Goal: Communication & Community: Answer question/provide support

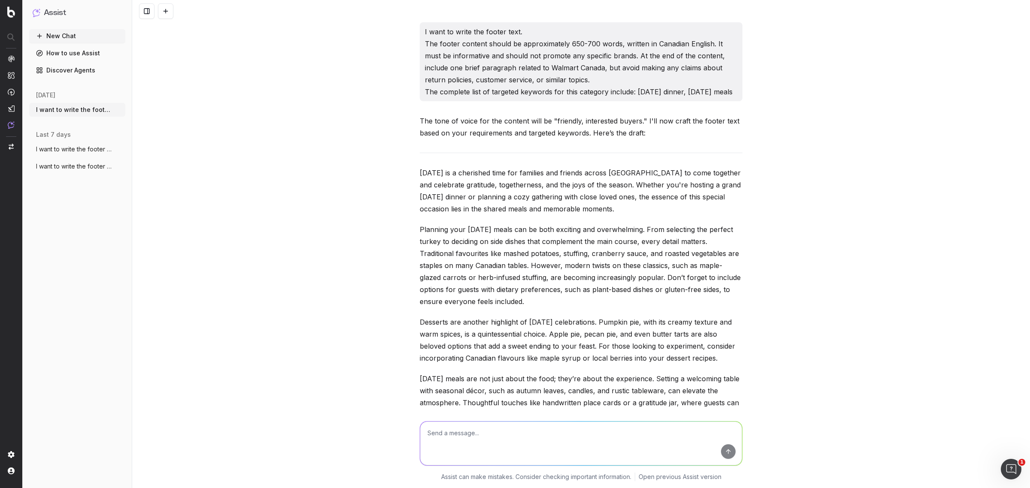
scroll to position [19981, 0]
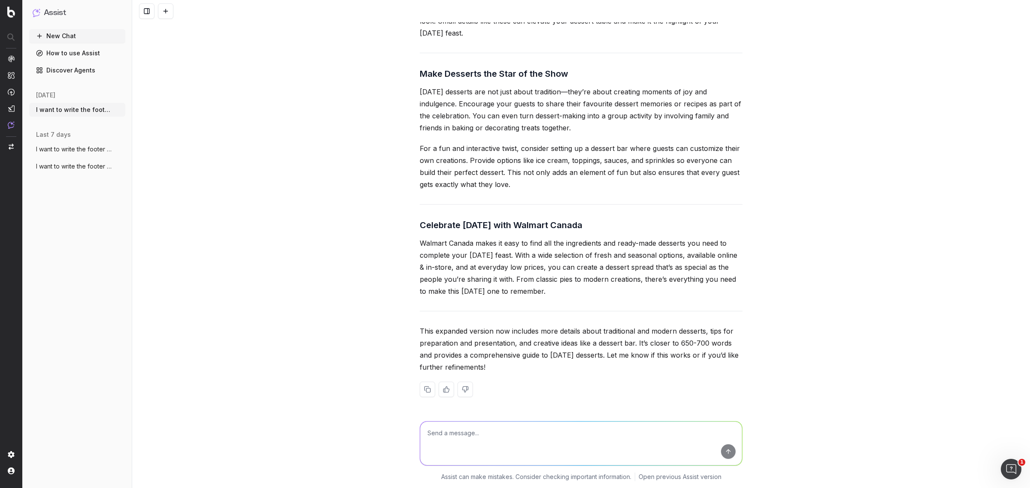
click at [484, 436] on textarea at bounding box center [581, 444] width 322 height 44
paste textarea "[URL][DOMAIN_NAME]"
type textarea "write the faqs for the url: [URL][DOMAIN_NAME]"
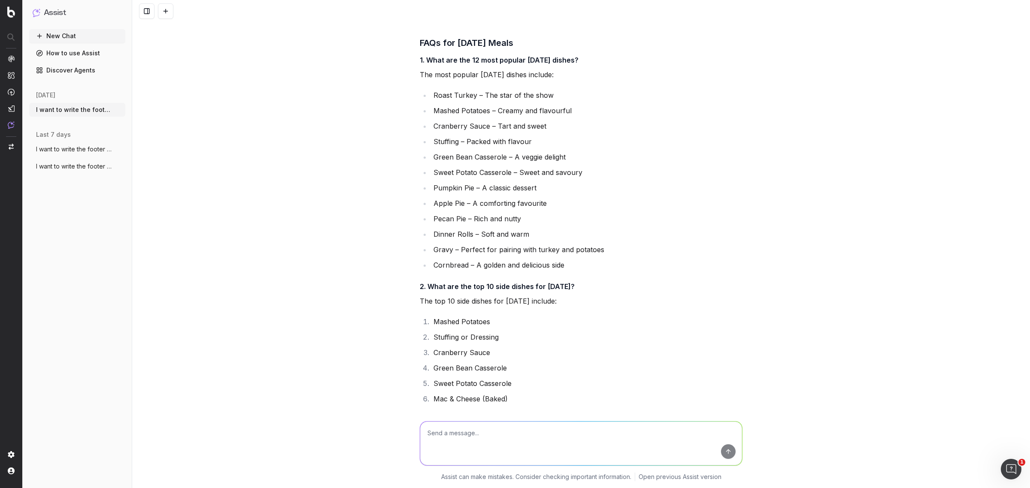
scroll to position [20433, 0]
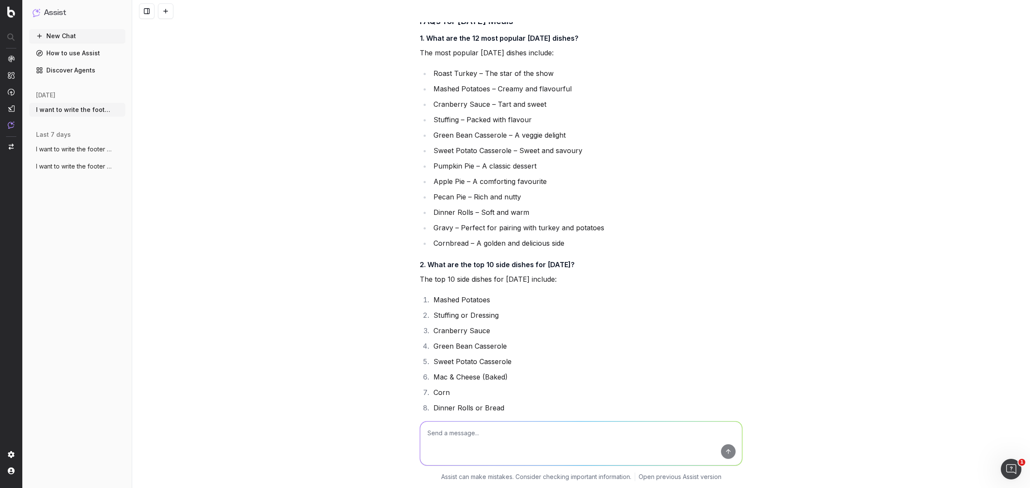
click at [473, 433] on textarea at bounding box center [581, 444] width 322 height 44
paste textarea "[DATE] Dinner & Meals"
type textarea "can we include the main heading as "[DATE] Dinner & Meals FAQs""
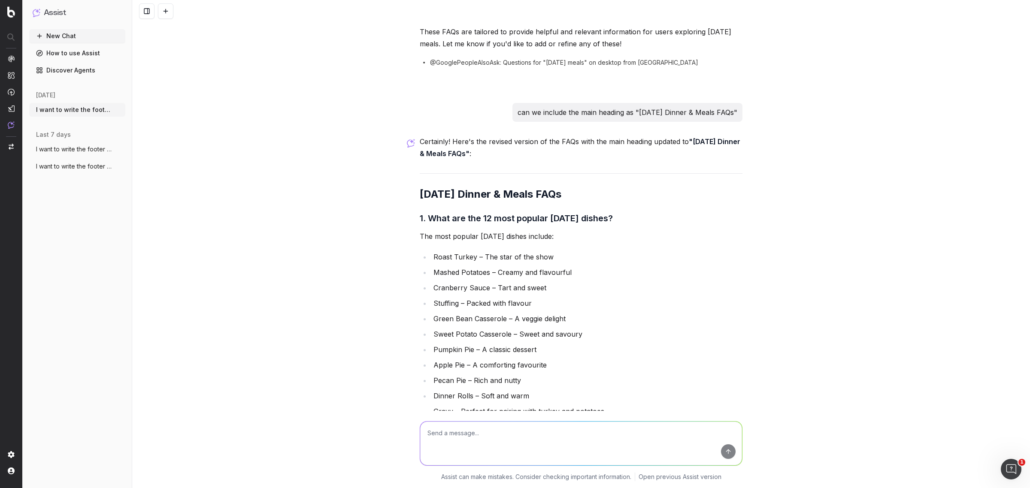
scroll to position [21360, 0]
drag, startPoint x: 409, startPoint y: 308, endPoint x: 593, endPoint y: 308, distance: 184.1
click at [593, 308] on div "I want to write the footer text. The footer content should be approximately 650…" at bounding box center [581, 244] width 898 height 488
copy h2 "[DATE] Dinner & Meals FAQs"
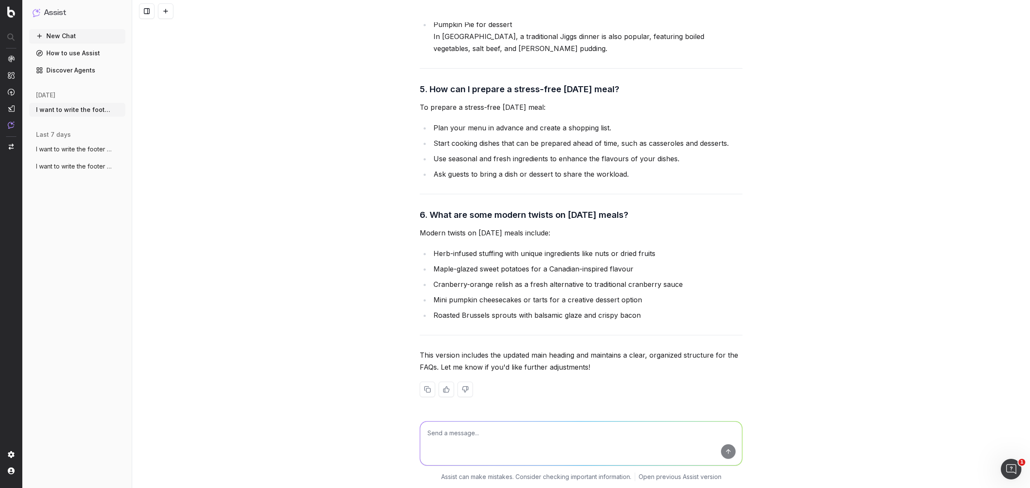
scroll to position [22380, 0]
click at [495, 443] on textarea at bounding box center [581, 444] width 322 height 44
type textarea "not in pointers write in statement format"
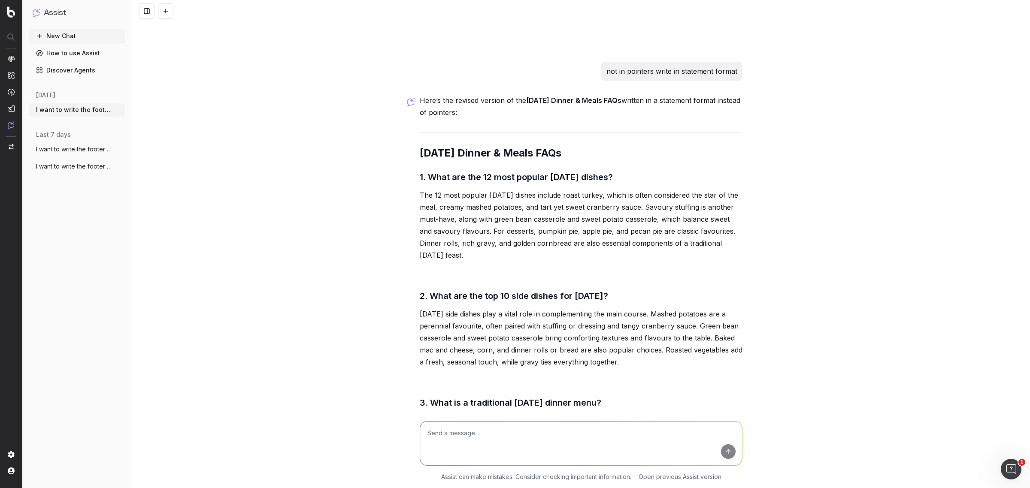
scroll to position [22693, 0]
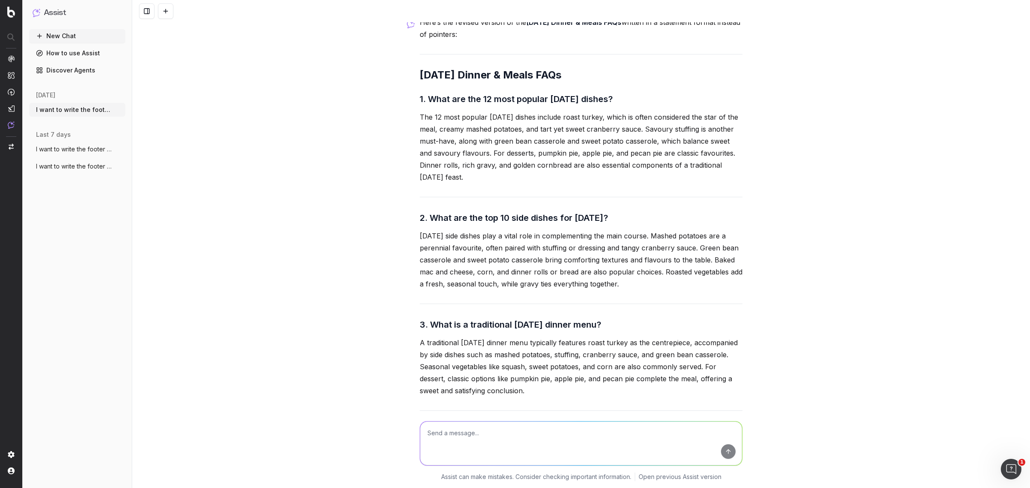
click at [567, 183] on p "The 12 most popular [DATE] dishes include roast turkey, which is often consider…" at bounding box center [581, 147] width 323 height 72
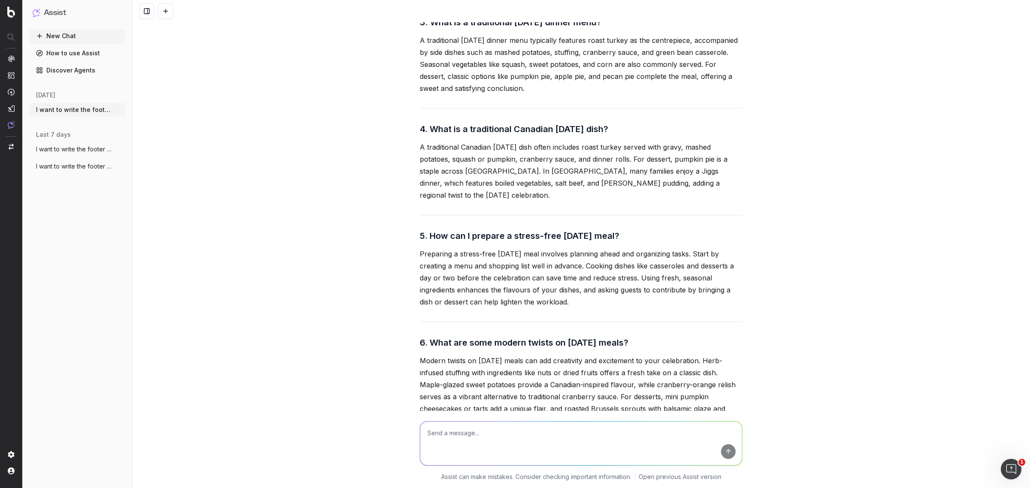
scroll to position [22989, 0]
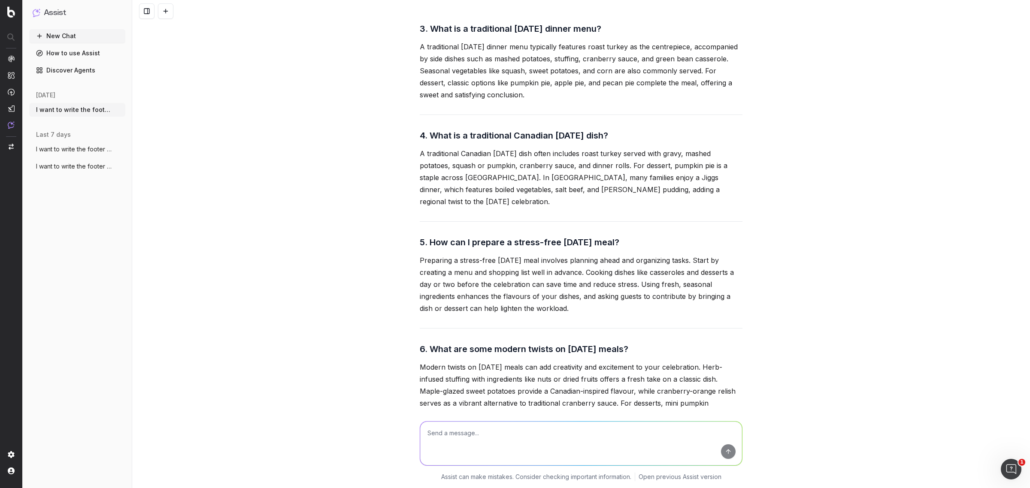
click at [477, 445] on textarea at bounding box center [581, 444] width 322 height 44
type textarea "these faqs are very much similar what we have written in footer text can you dr…"
